Goal: Task Accomplishment & Management: Manage account settings

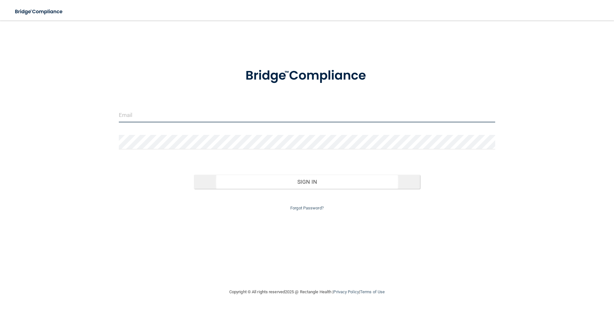
type input "[PERSON_NAME][EMAIL_ADDRESS][DOMAIN_NAME]"
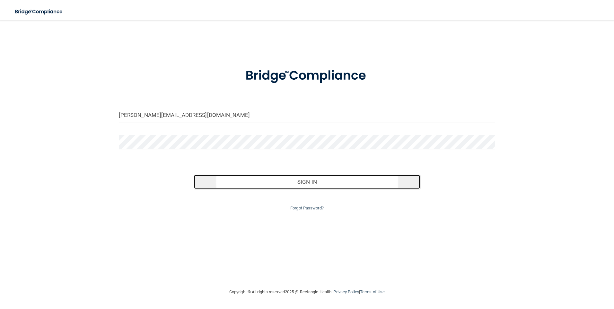
click at [297, 179] on button "Sign In" at bounding box center [307, 182] width 226 height 14
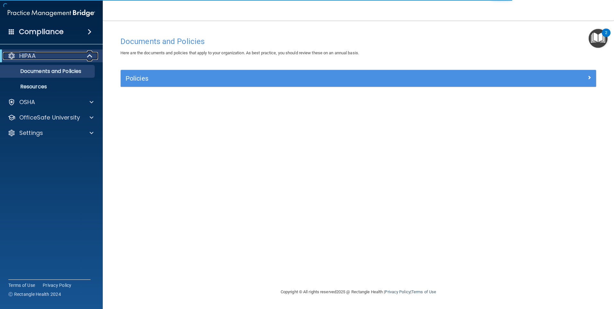
click at [31, 57] on p "HIPAA" at bounding box center [27, 56] width 16 height 8
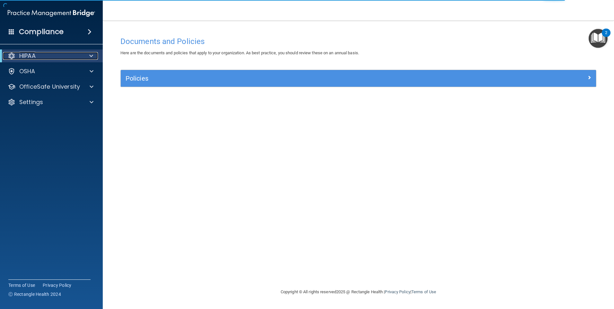
click at [30, 57] on p "HIPAA" at bounding box center [27, 56] width 16 height 8
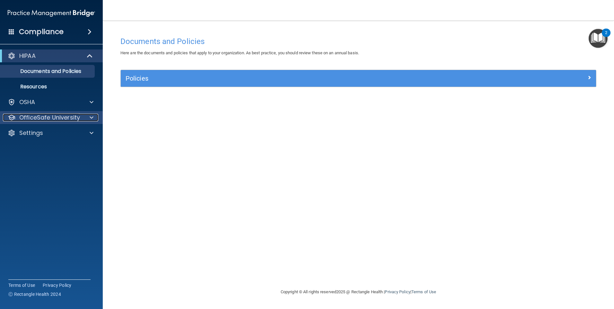
click at [33, 114] on p "OfficeSafe University" at bounding box center [49, 118] width 61 height 8
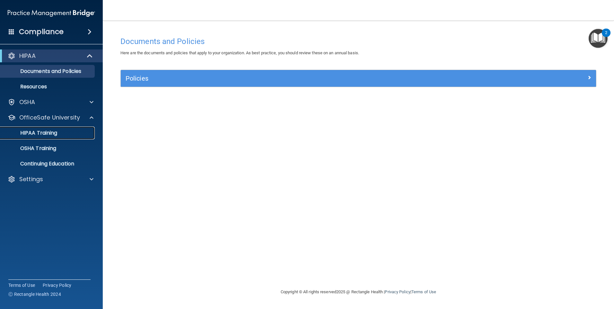
click at [35, 132] on p "HIPAA Training" at bounding box center [30, 133] width 53 height 6
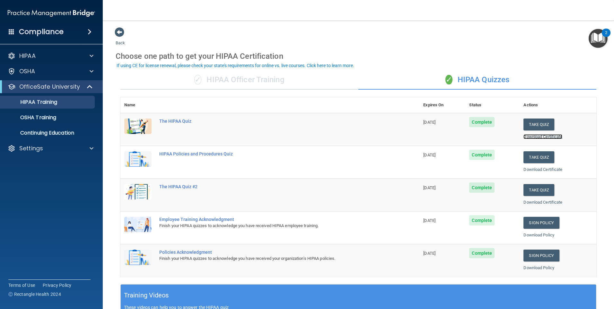
click at [553, 138] on link "Download Certificate" at bounding box center [542, 136] width 39 height 5
click at [538, 170] on link "Download Certificate" at bounding box center [542, 169] width 39 height 5
click at [532, 202] on link "Download Certificate" at bounding box center [542, 202] width 39 height 5
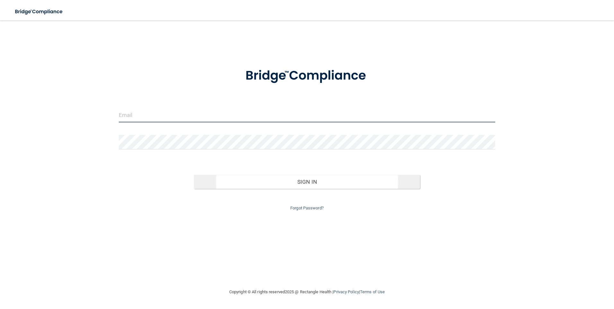
type input "[PERSON_NAME][EMAIL_ADDRESS][DOMAIN_NAME]"
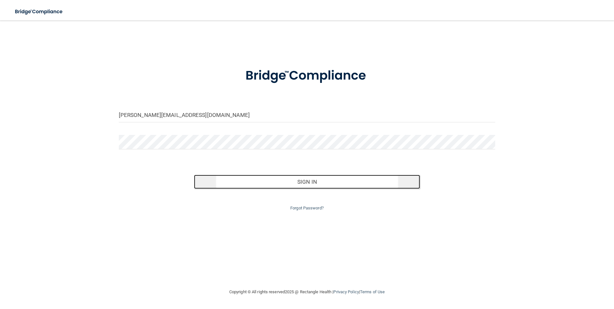
click at [254, 185] on button "Sign In" at bounding box center [307, 182] width 226 height 14
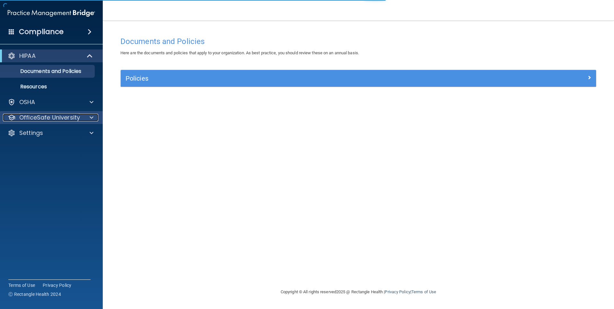
click at [88, 118] on div at bounding box center [91, 118] width 16 height 8
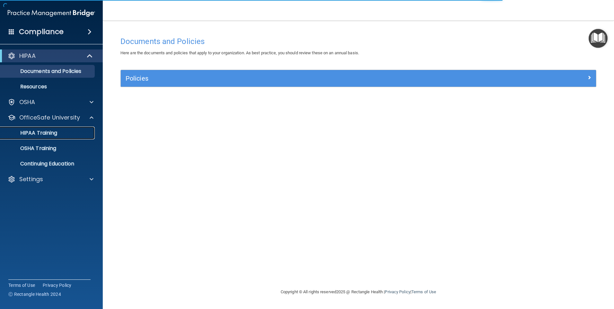
click at [39, 132] on p "HIPAA Training" at bounding box center [30, 133] width 53 height 6
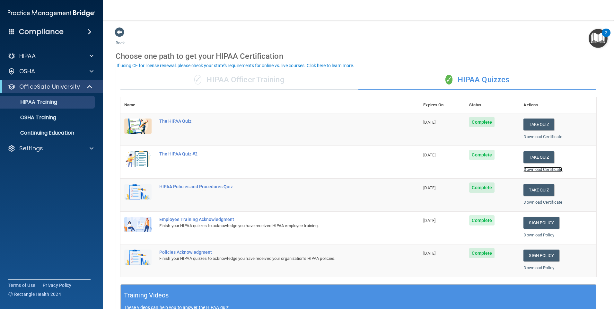
click at [534, 170] on link "Download Certificate" at bounding box center [542, 169] width 39 height 5
click at [45, 118] on p "OSHA Training" at bounding box center [30, 117] width 52 height 6
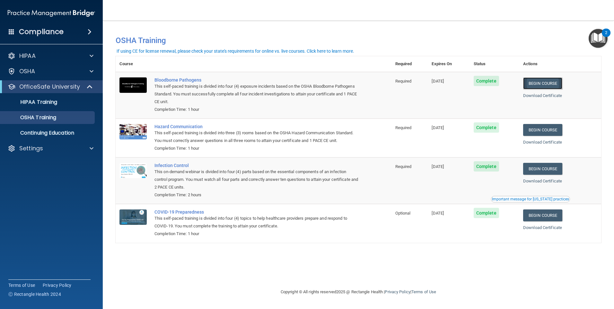
click at [538, 81] on link "Begin Course" at bounding box center [542, 83] width 39 height 12
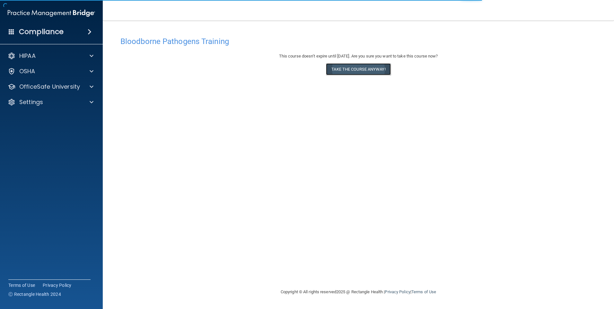
click at [352, 68] on button "Take the course anyway!" at bounding box center [358, 69] width 65 height 12
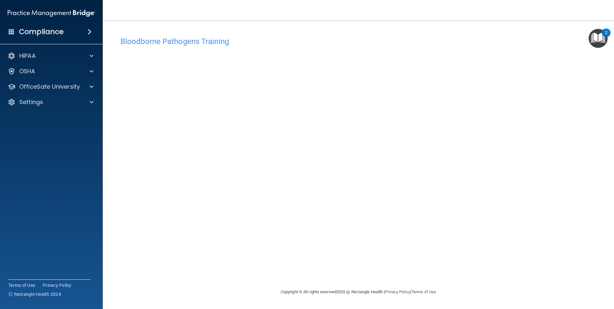
click at [266, 247] on div "Bloodborne Pathogens Training This course doesn’t expire until 11/14/2025. Are …" at bounding box center [358, 160] width 485 height 255
click at [483, 279] on div "Bloodborne Pathogens Training This course doesn’t expire until 11/14/2025. Are …" at bounding box center [358, 160] width 485 height 255
click at [389, 252] on div "Bloodborne Pathogens Training This course doesn’t expire until 11/14/2025. Are …" at bounding box center [358, 160] width 485 height 255
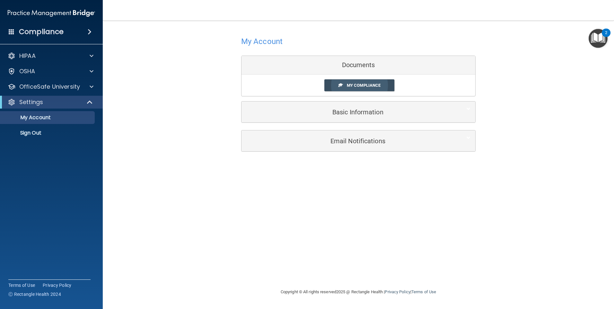
click at [380, 85] on span "My Compliance" at bounding box center [364, 85] width 34 height 5
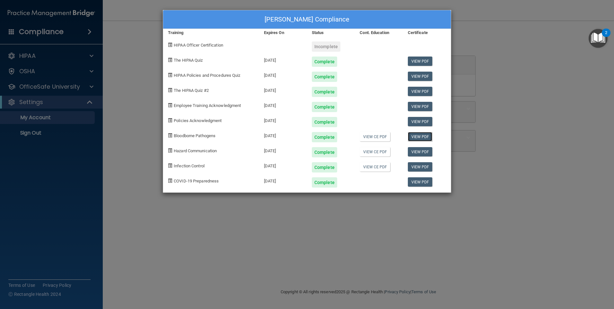
click at [419, 135] on link "View PDF" at bounding box center [420, 136] width 25 height 9
click at [414, 120] on link "View PDF" at bounding box center [420, 121] width 25 height 9
click at [139, 30] on div "Julia Foersch's Compliance Training Expires On Status Cont. Education Certifica…" at bounding box center [307, 154] width 614 height 309
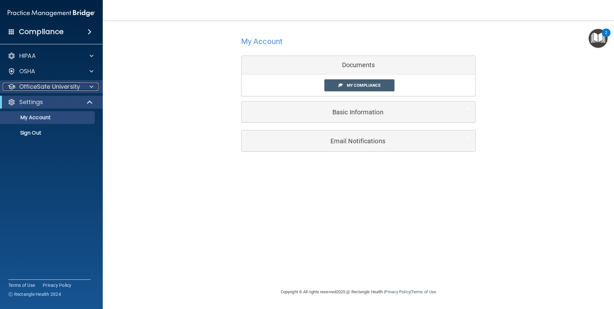
click at [97, 86] on div at bounding box center [91, 87] width 16 height 8
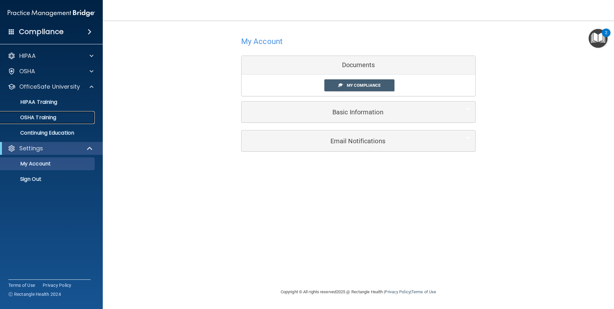
click at [44, 114] on p "OSHA Training" at bounding box center [30, 117] width 52 height 6
